Goal: Communication & Community: Answer question/provide support

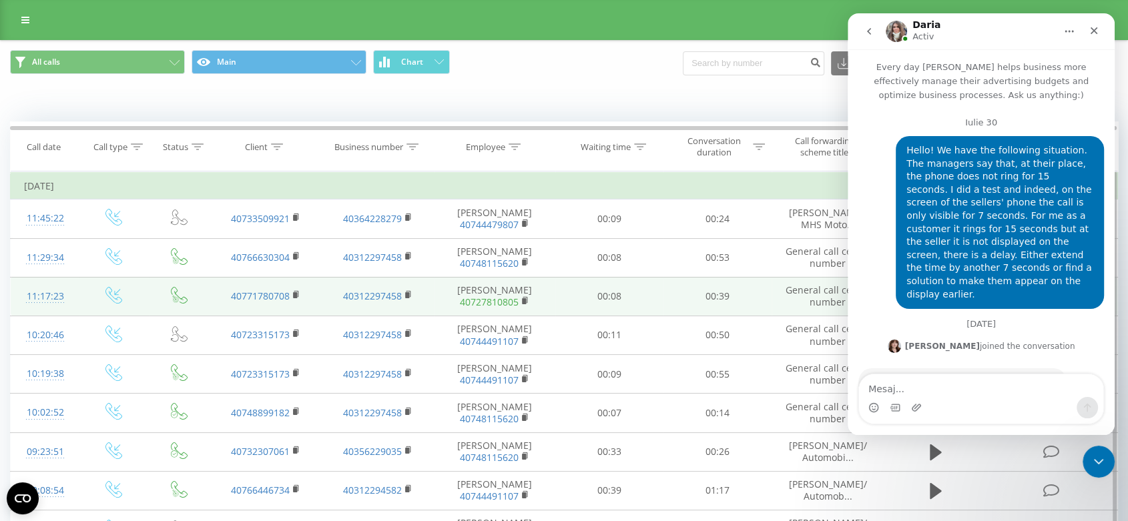
scroll to position [1, 0]
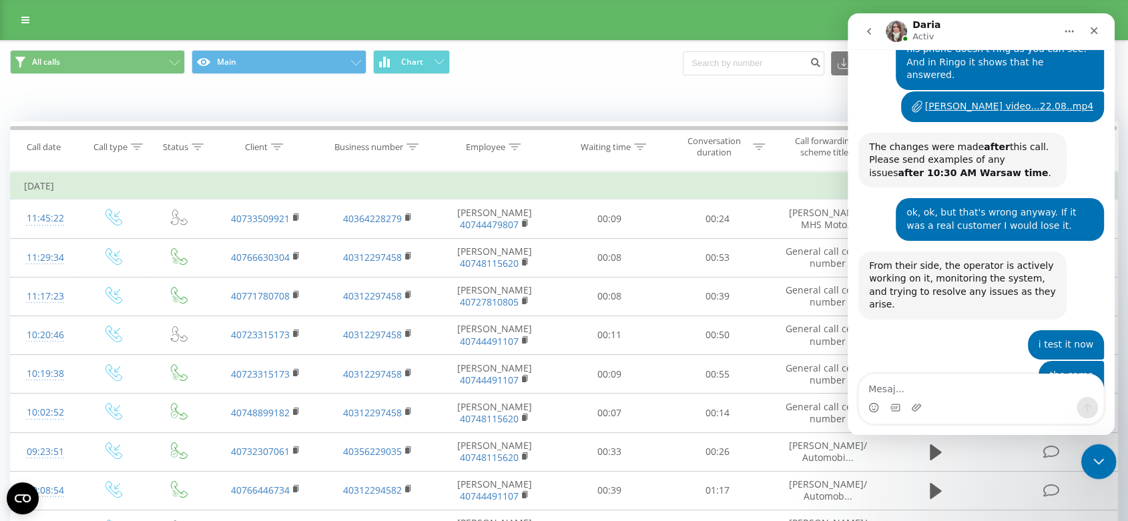
click at [1093, 452] on icon "Închidere messenger Intercom" at bounding box center [1096, 460] width 16 height 16
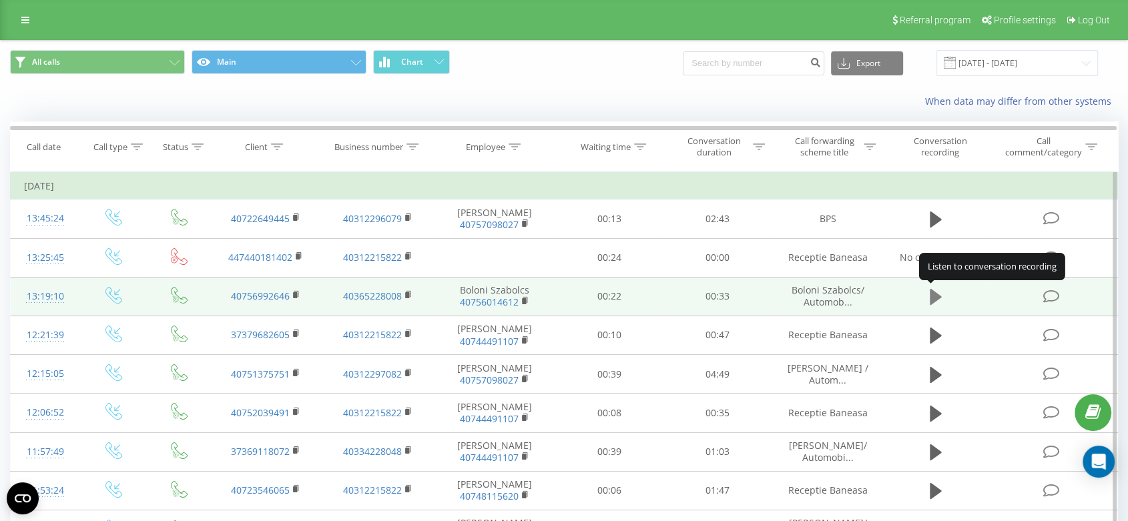
click at [938, 300] on icon at bounding box center [935, 297] width 12 height 19
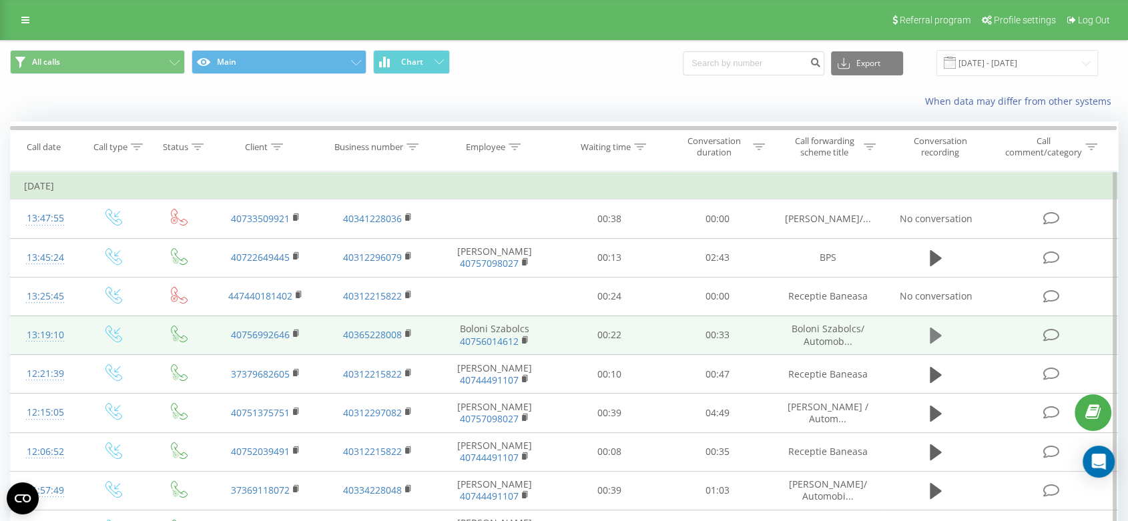
click at [936, 336] on icon at bounding box center [935, 336] width 12 height 16
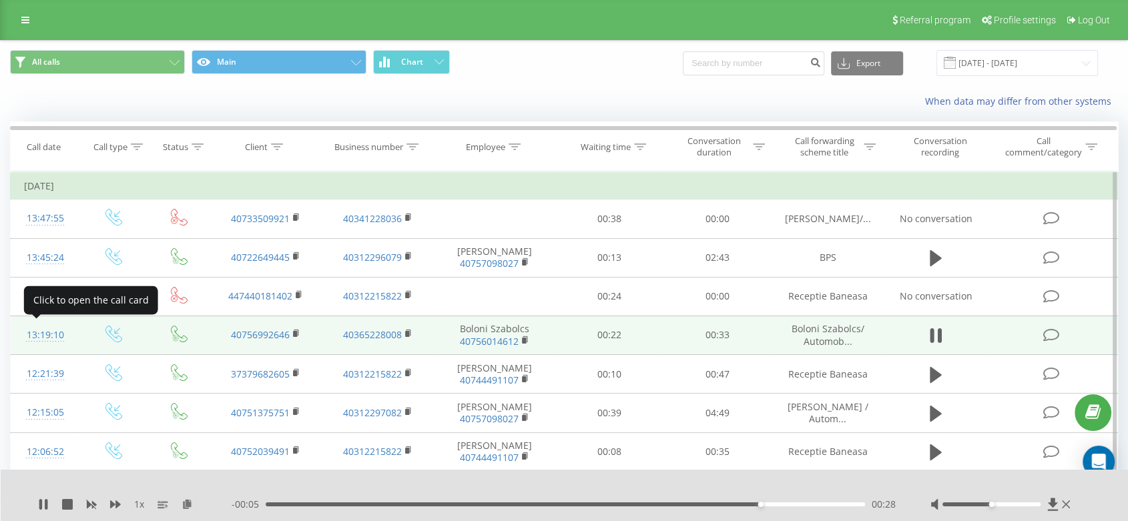
click at [37, 333] on div "13:19:10" at bounding box center [45, 335] width 42 height 26
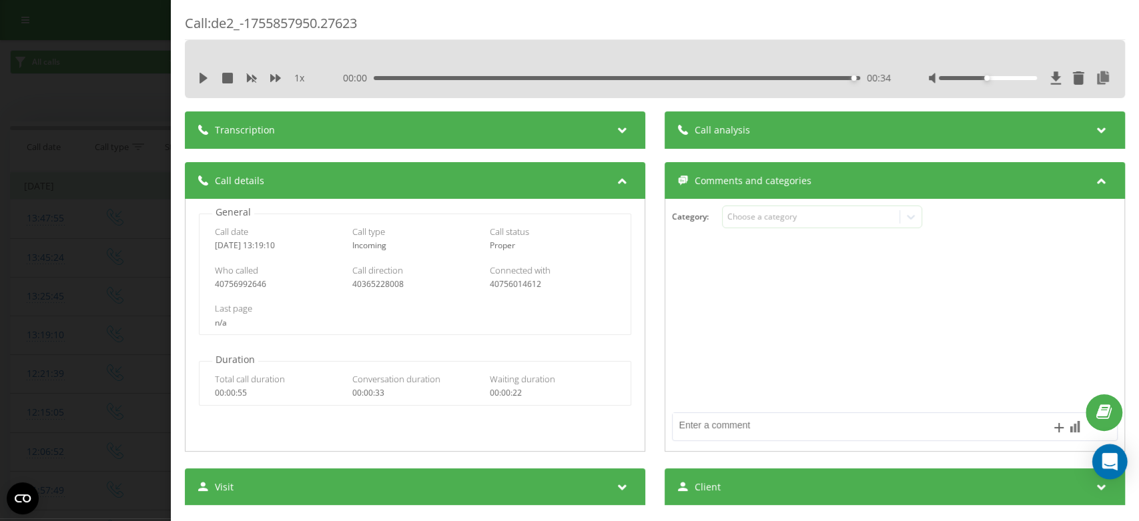
click at [1103, 462] on icon "Open Intercom Messenger" at bounding box center [1109, 461] width 15 height 17
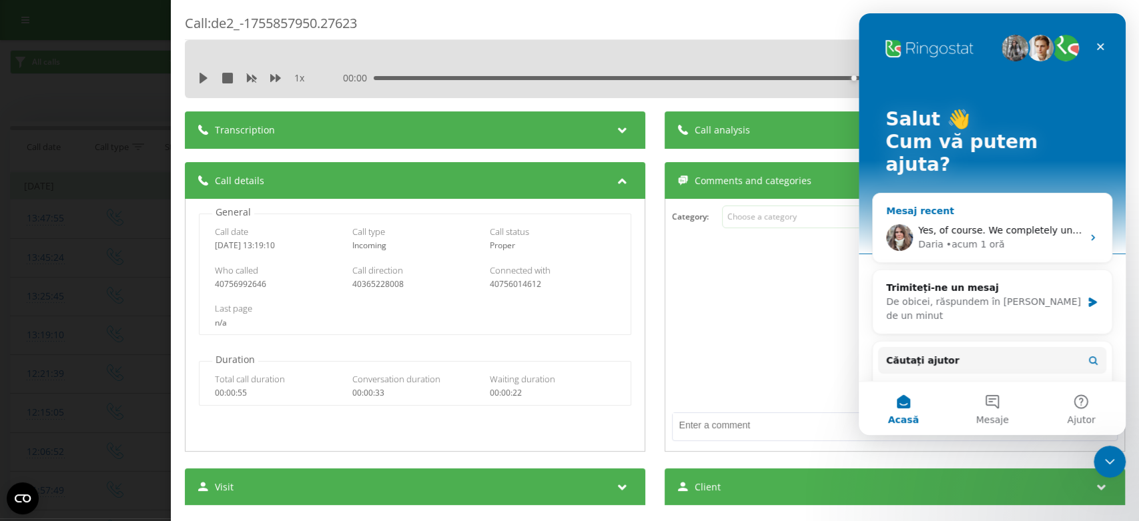
click at [933, 225] on span "Yes, of course. We completely understand and hope it gets resolved as soon as p…" at bounding box center [1142, 230] width 449 height 11
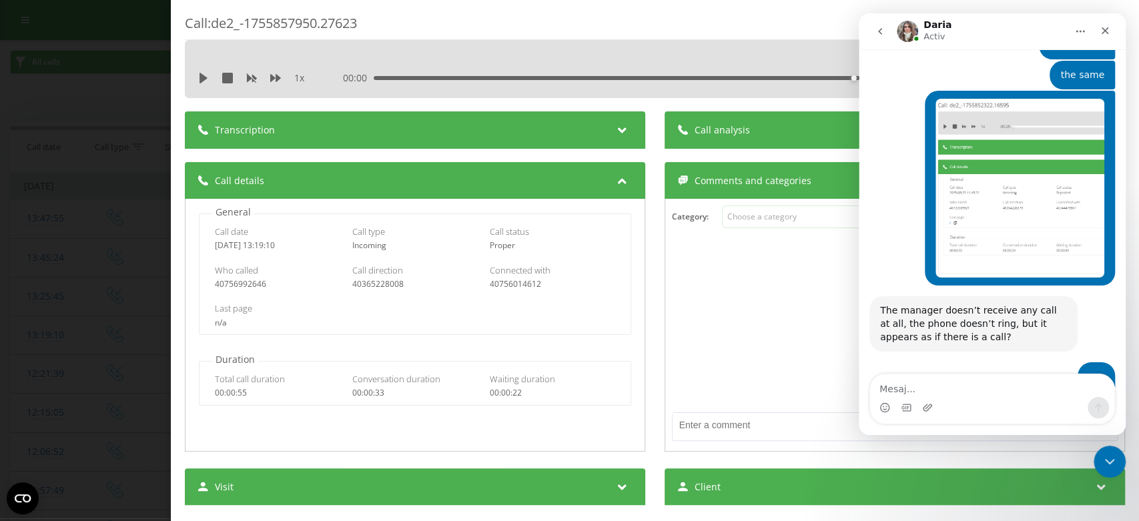
scroll to position [15402, 0]
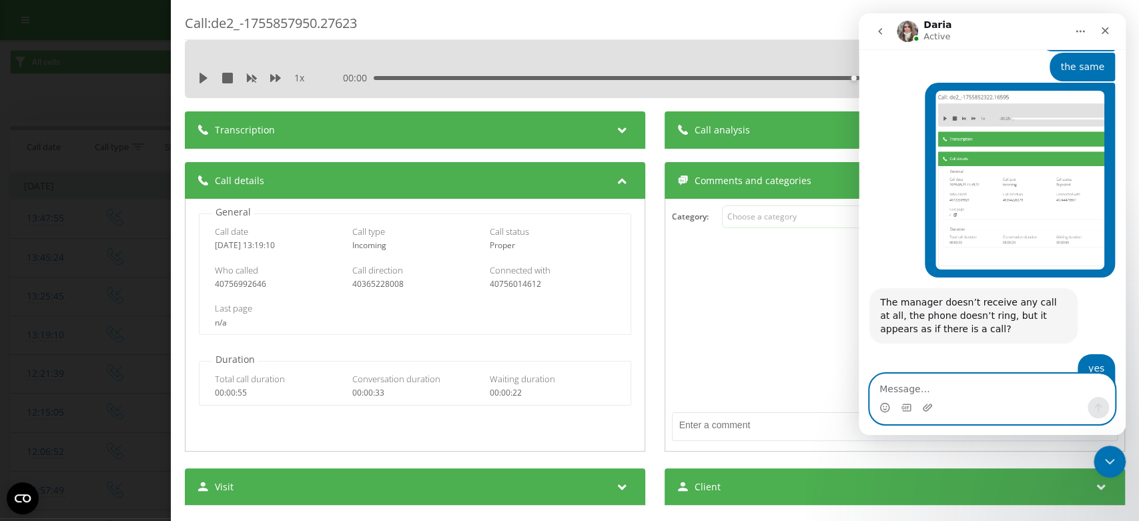
click at [909, 388] on textarea "Message…" at bounding box center [992, 385] width 244 height 23
paste textarea "no one answered and it appears as a picked up call. The problem is that in thes…"
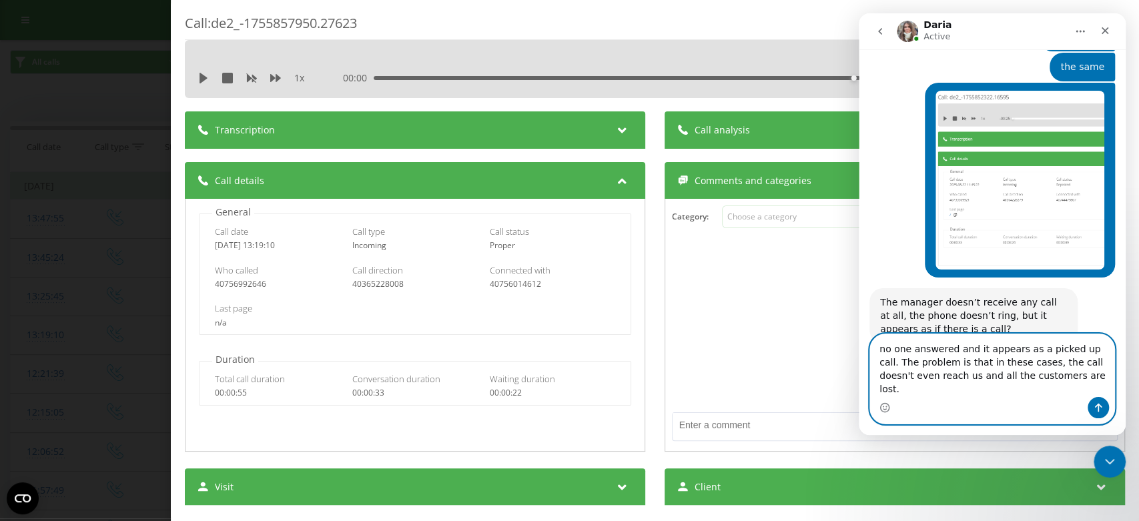
scroll to position [15429, 0]
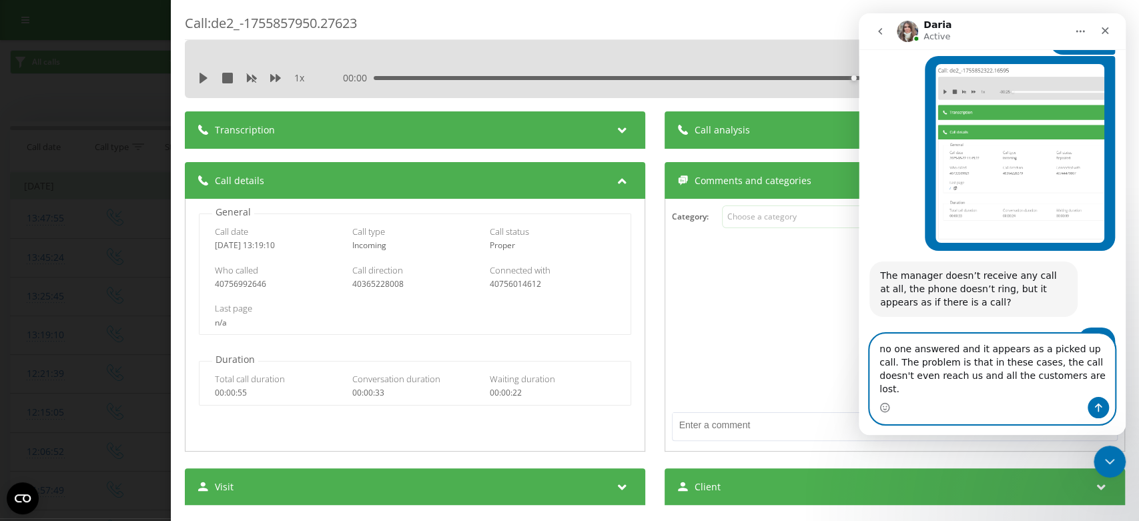
type textarea "no one answered and it appears as a picked up call. The problem is that in thes…"
click at [1097, 406] on icon "Trimite un mesaj…" at bounding box center [1098, 407] width 11 height 11
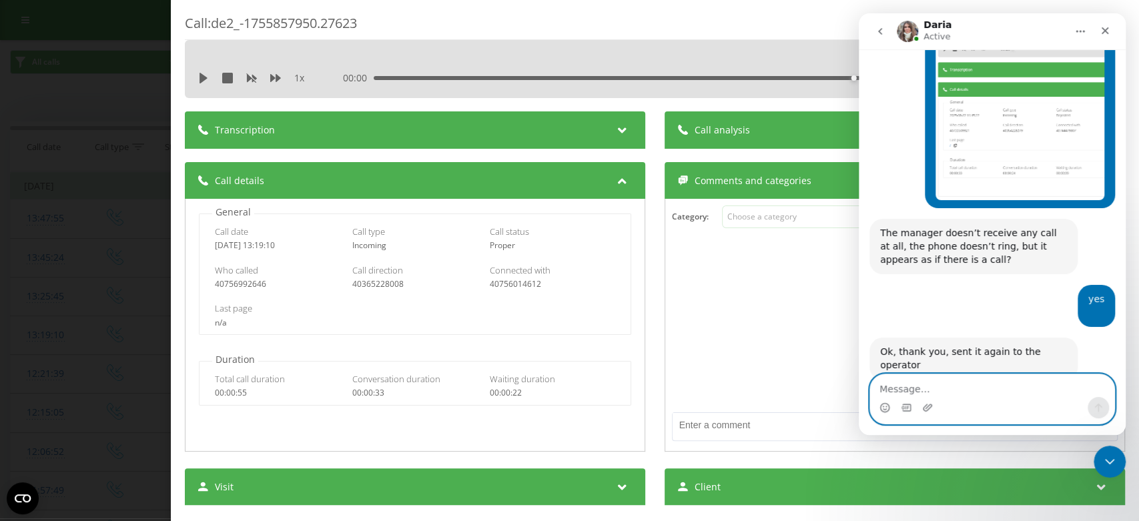
scroll to position [15472, 0]
click at [921, 391] on textarea "Message…" at bounding box center [992, 385] width 244 height 23
paste textarea "because we know the problem, we call all the clients that appear here in our sy…"
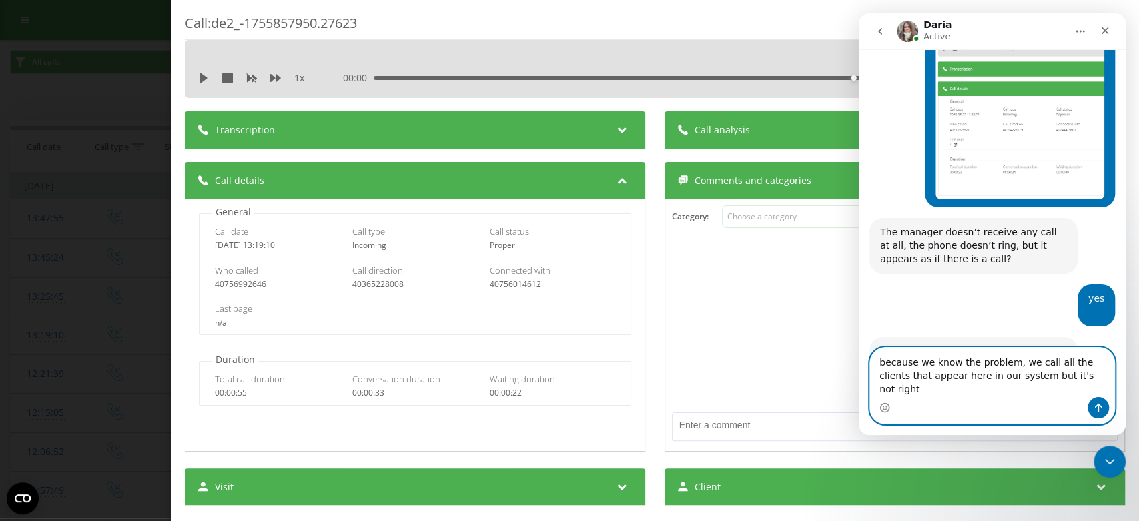
scroll to position [15486, 0]
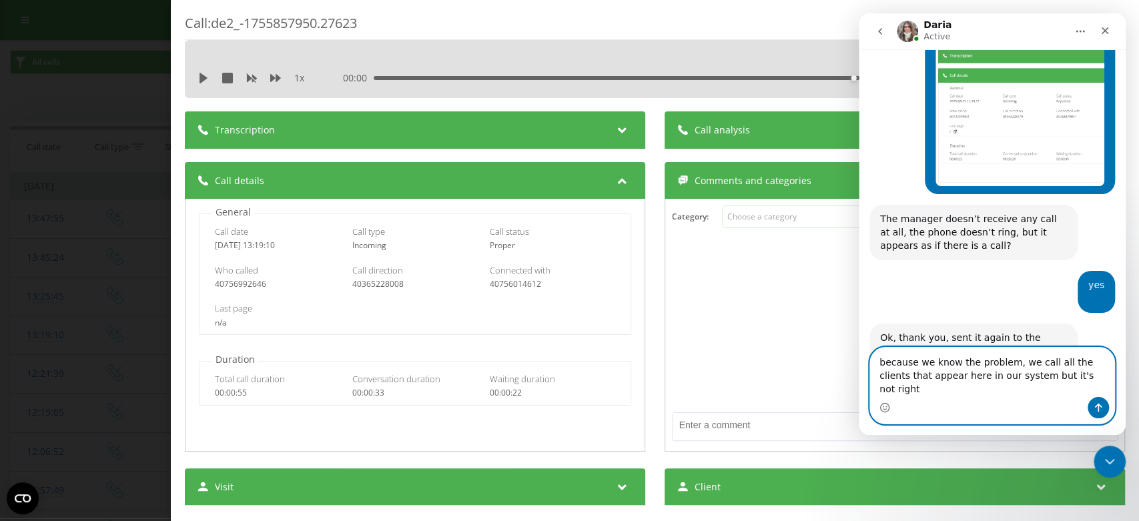
type textarea "because we know the problem, we call all the clients that appear here in our sy…"
click at [1106, 410] on button "Trimite un mesaj…" at bounding box center [1098, 407] width 21 height 21
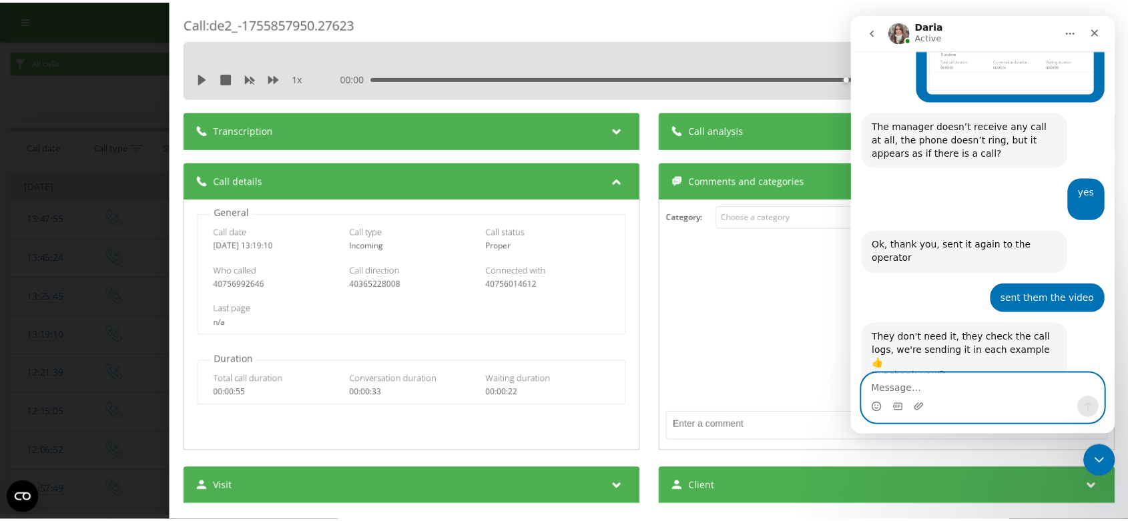
scroll to position [15580, 0]
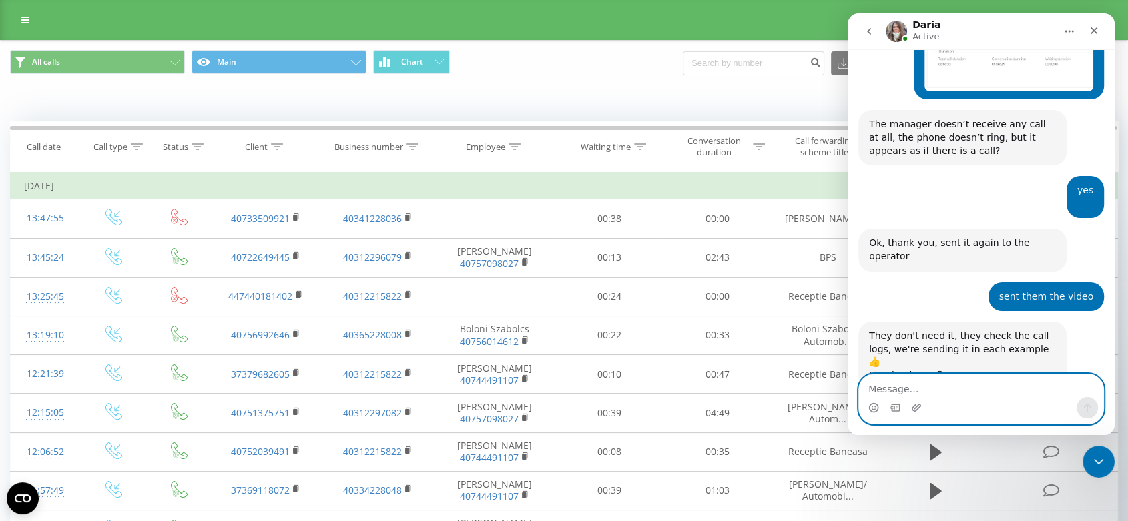
scroll to position [15594, 0]
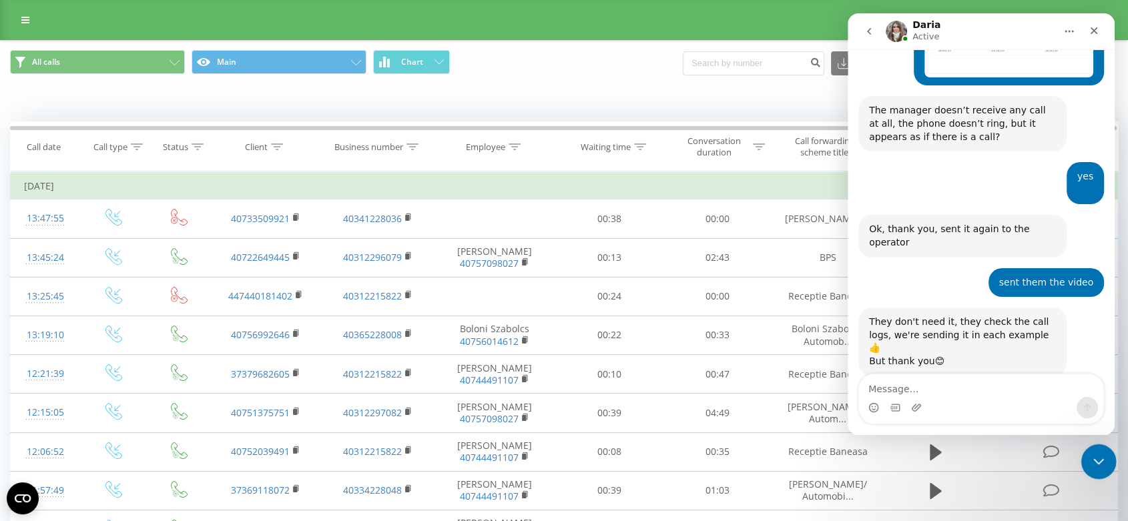
drag, startPoint x: 1092, startPoint y: 456, endPoint x: 2089, endPoint y: 825, distance: 1063.6
click at [1091, 454] on icon "Închidere messenger Intercom" at bounding box center [1096, 460] width 16 height 16
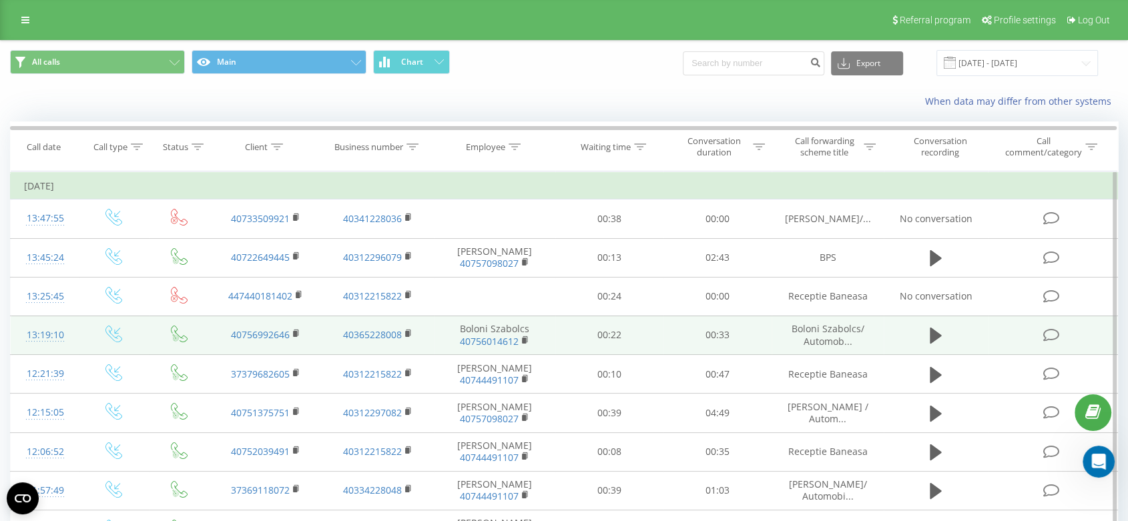
scroll to position [15617, 0]
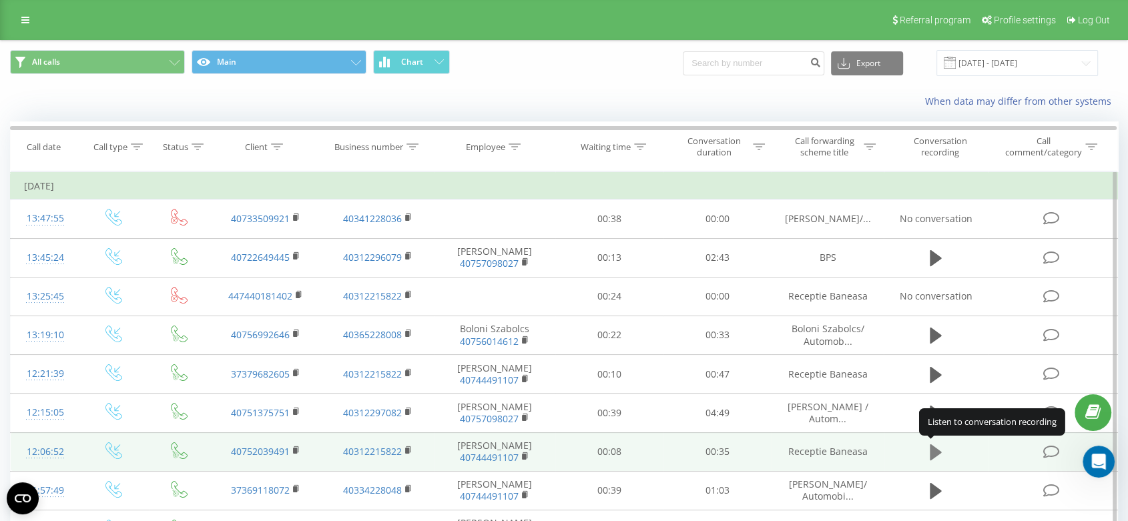
click at [939, 452] on icon at bounding box center [935, 452] width 12 height 16
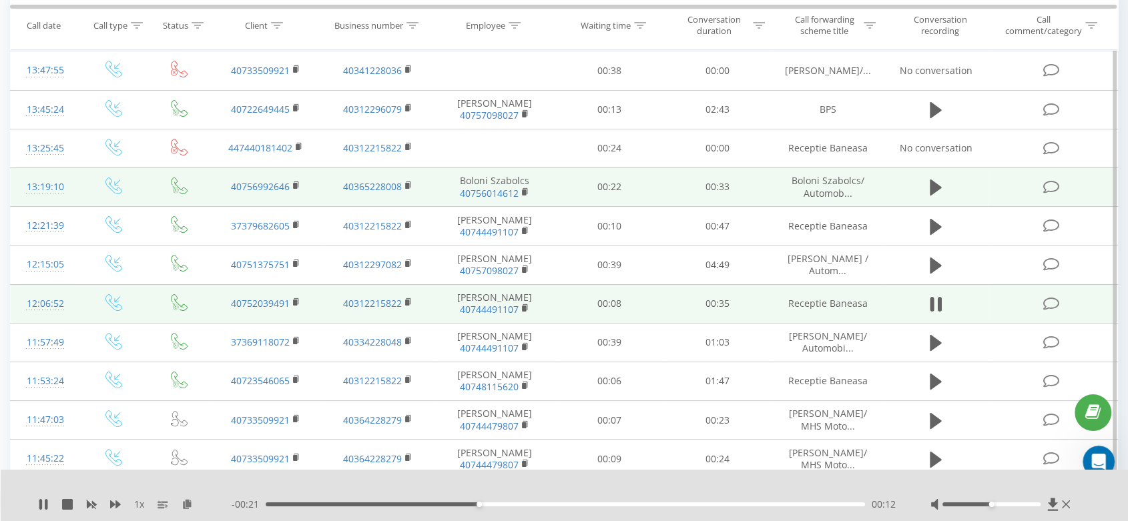
scroll to position [222, 0]
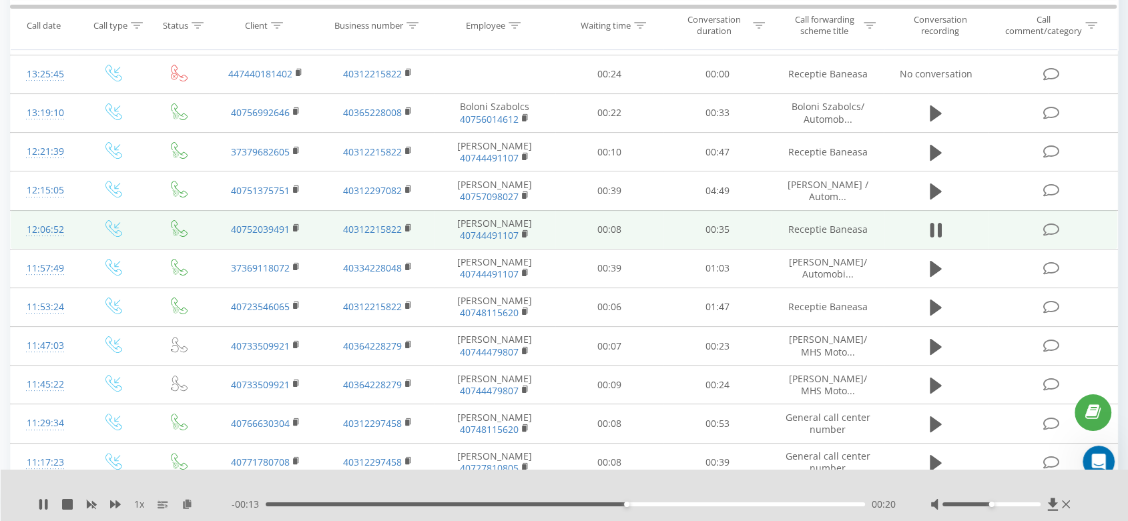
drag, startPoint x: 998, startPoint y: 501, endPoint x: 1007, endPoint y: 501, distance: 9.3
click at [1007, 501] on div at bounding box center [1001, 504] width 143 height 13
drag, startPoint x: 989, startPoint y: 504, endPoint x: 1004, endPoint y: 504, distance: 15.3
click at [1004, 504] on div at bounding box center [991, 504] width 98 height 4
click at [1123, 386] on div "All calls Main Chart Export .csv .xls .xlsx [DATE] - [DATE] When data may diffe…" at bounding box center [564, 421] width 1128 height 1207
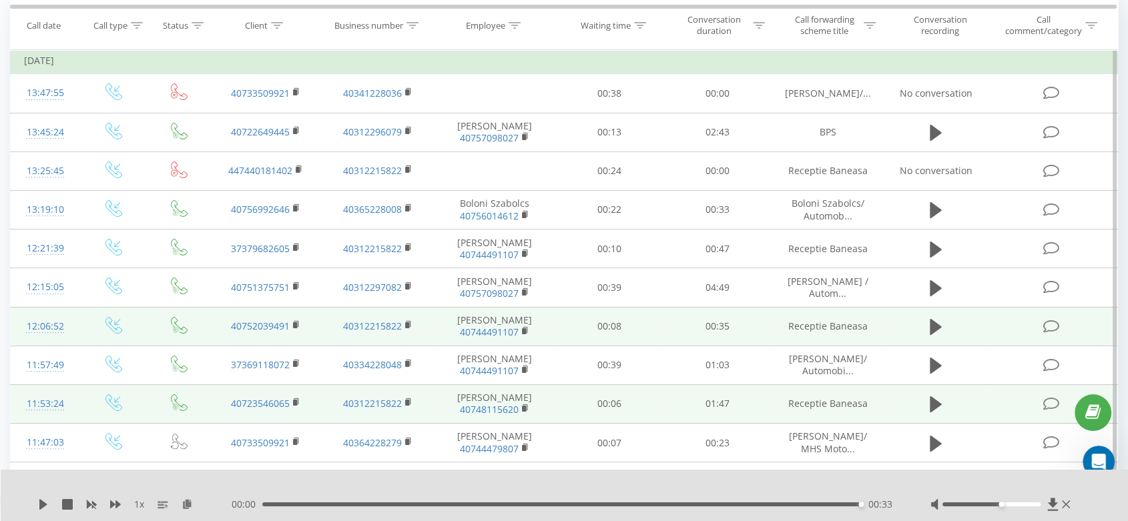
scroll to position [148, 0]
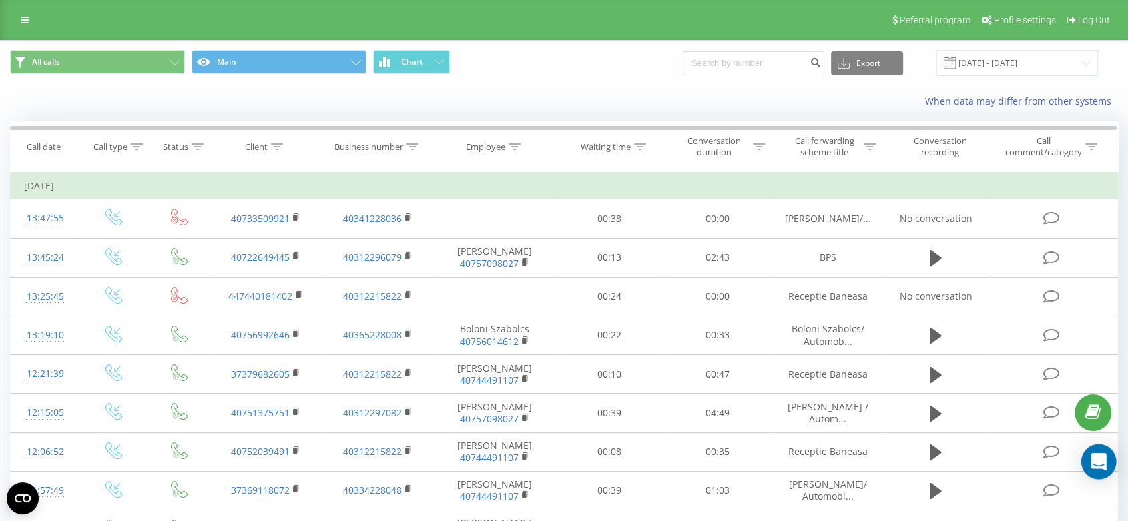
click at [1094, 463] on icon "Open Intercom Messenger" at bounding box center [1097, 461] width 15 height 17
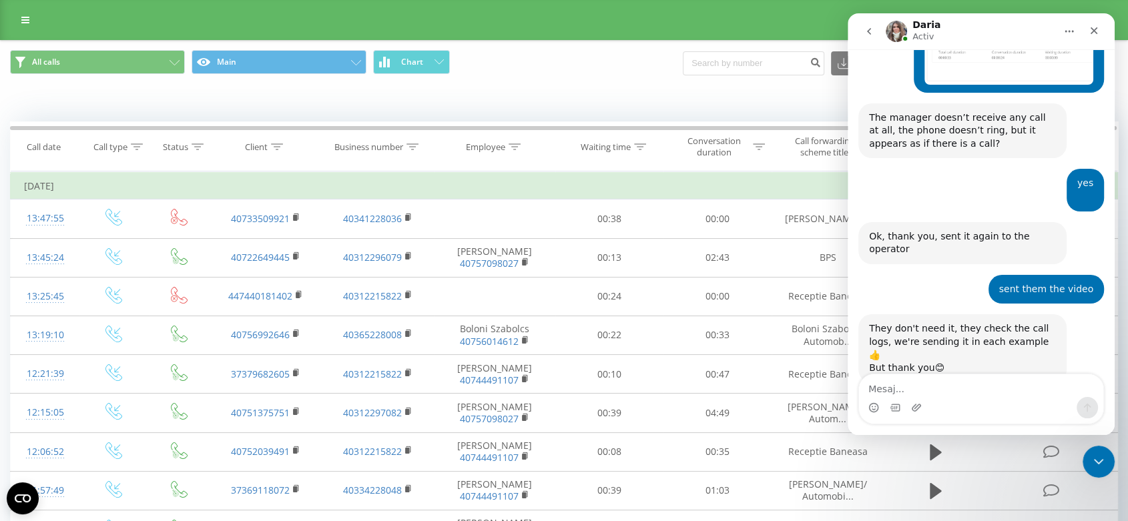
scroll to position [15344, 0]
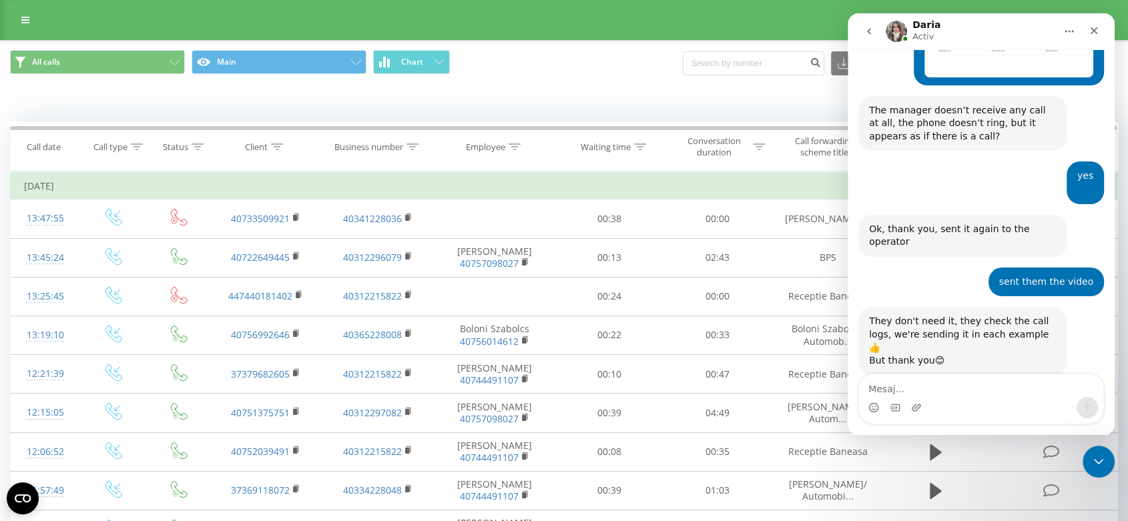
click at [882, 390] on textarea "Mesaj..." at bounding box center [981, 385] width 244 height 23
type textarea "ok"
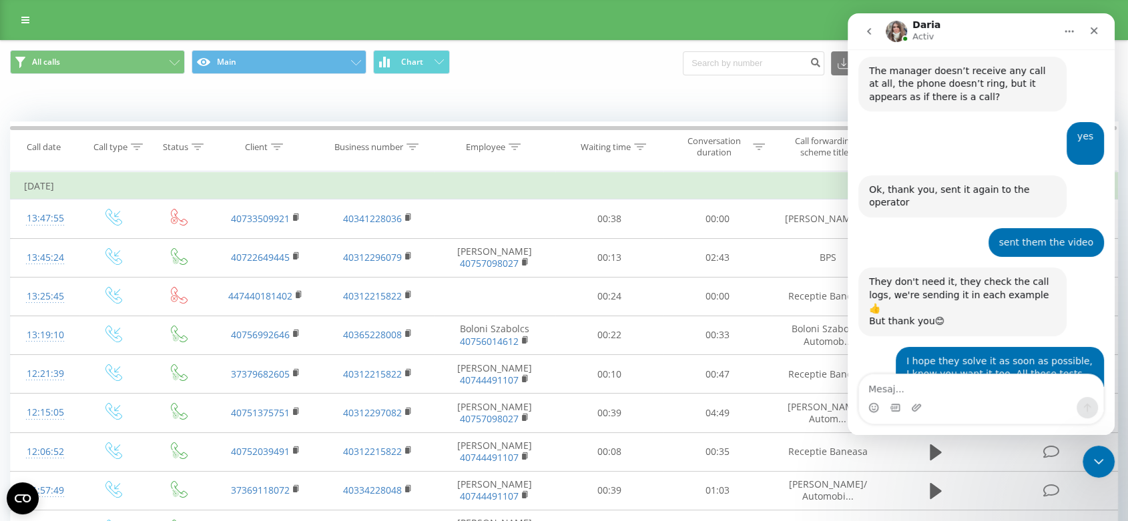
scroll to position [15384, 0]
